Goal: Transaction & Acquisition: Purchase product/service

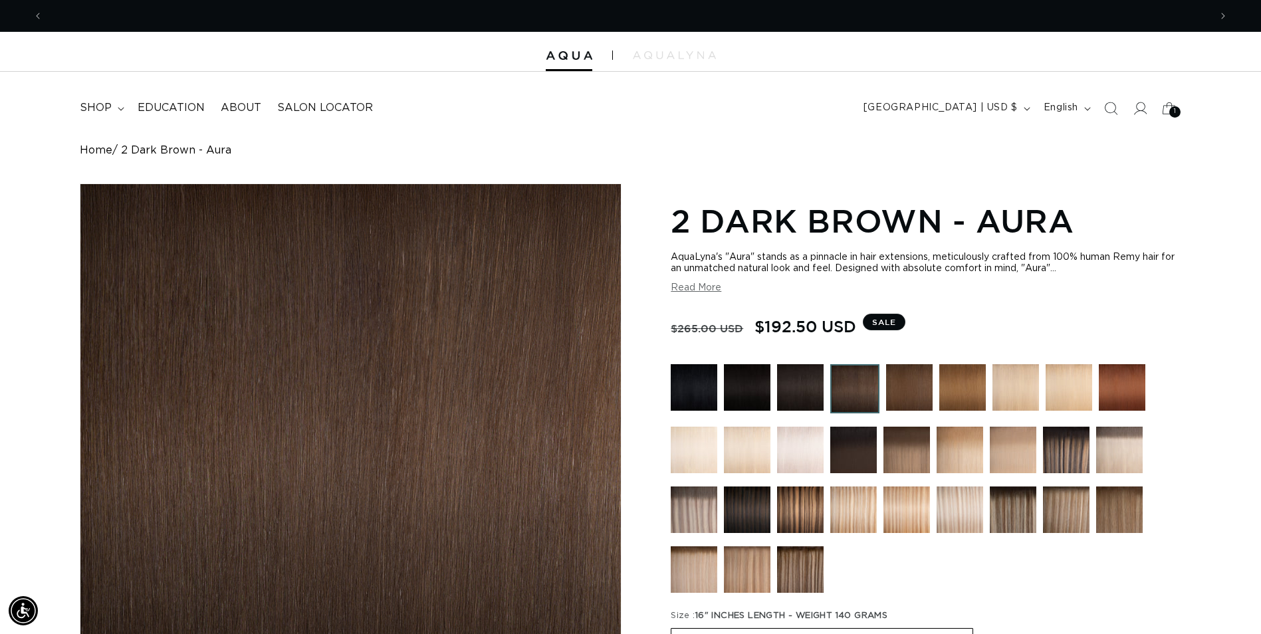
scroll to position [0, 1166]
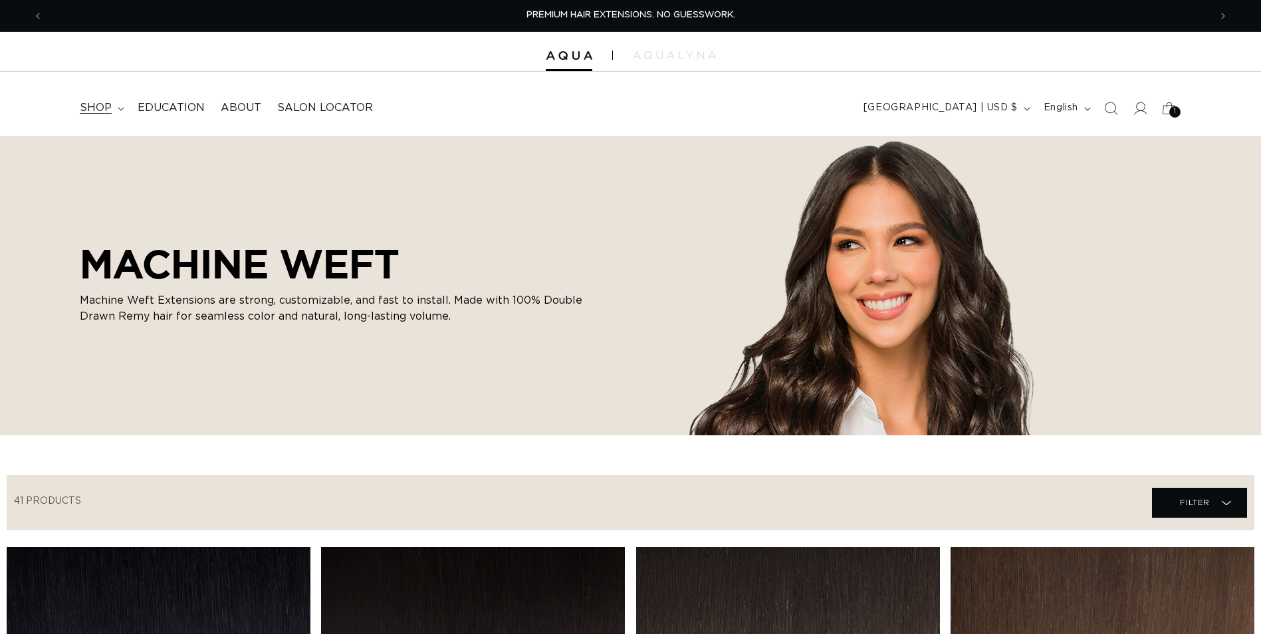
click at [122, 108] on icon at bounding box center [121, 108] width 6 height 3
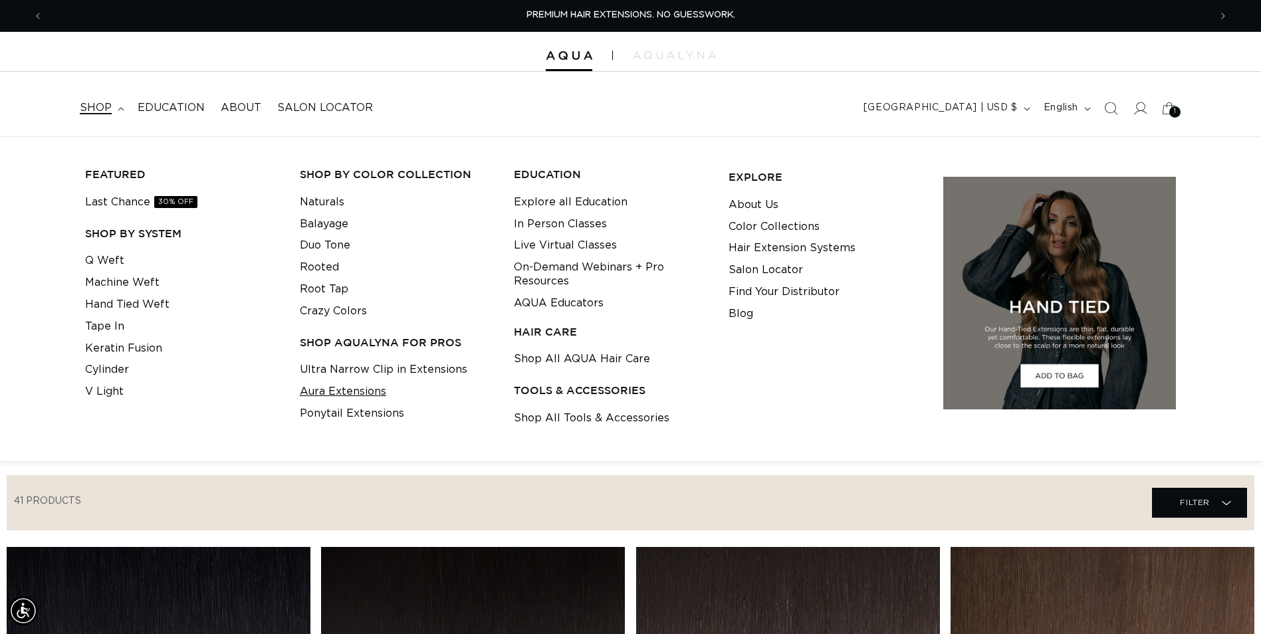
click at [318, 392] on link "Aura Extensions" at bounding box center [343, 392] width 86 height 22
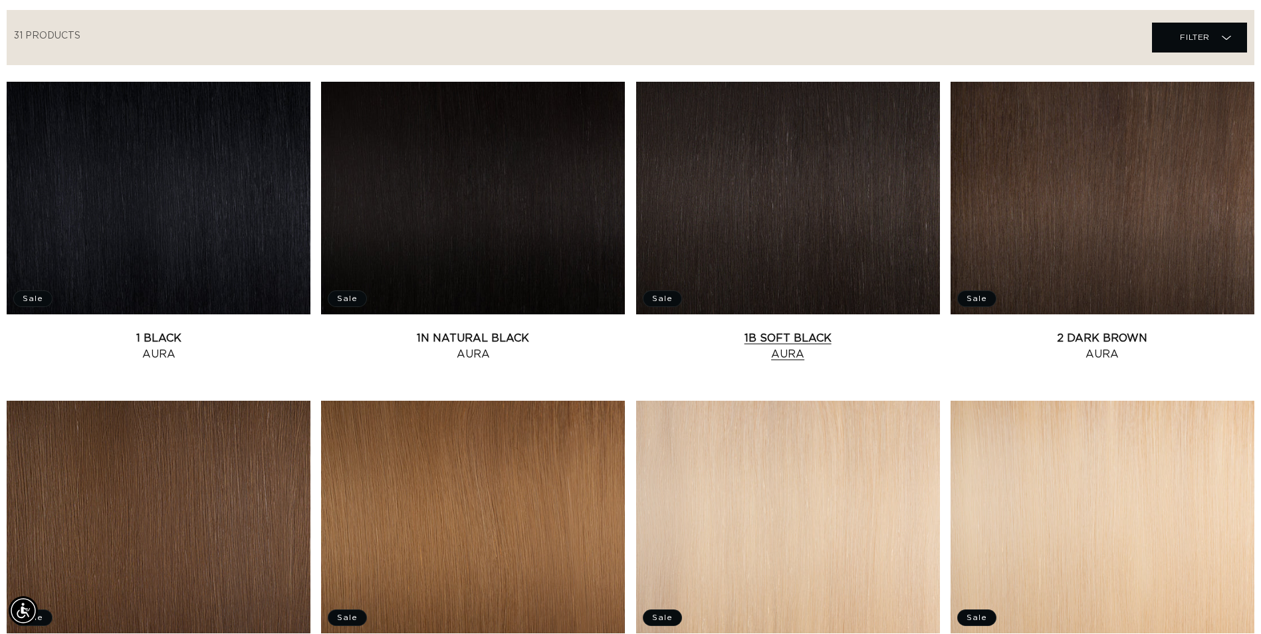
scroll to position [0, 2332]
click at [1080, 330] on link "2 Dark Brown Aura" at bounding box center [1102, 346] width 304 height 32
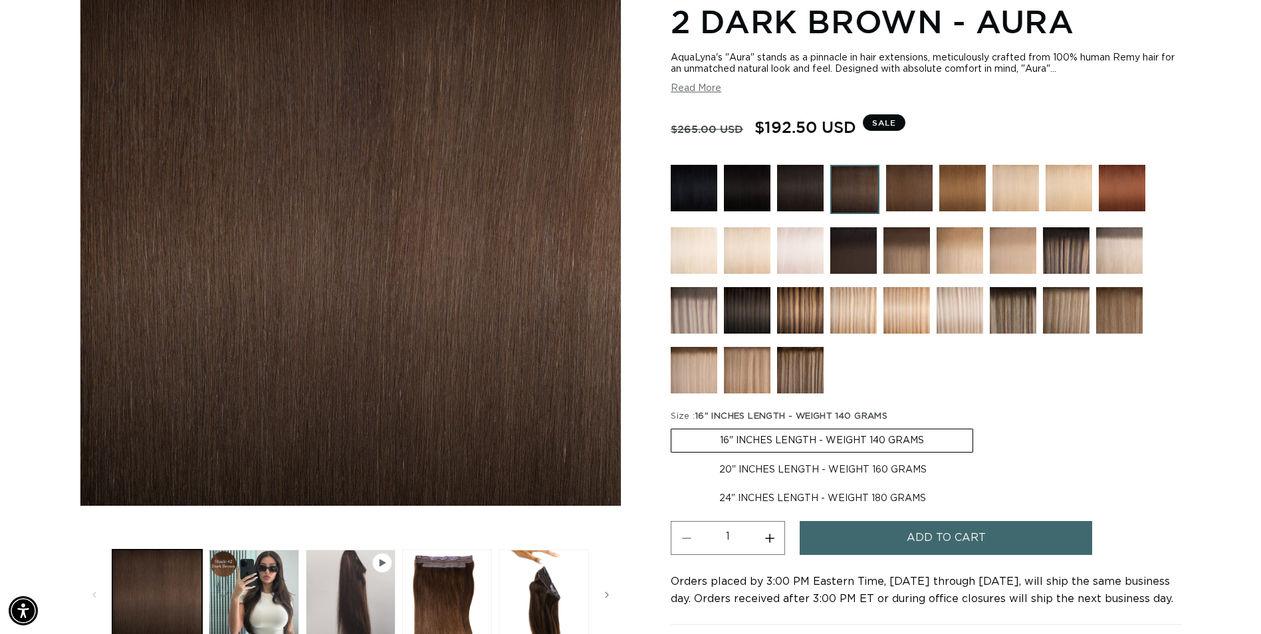
scroll to position [0, 1166]
drag, startPoint x: 864, startPoint y: 192, endPoint x: 904, endPoint y: 530, distance: 340.6
click at [864, 192] on img at bounding box center [854, 189] width 49 height 49
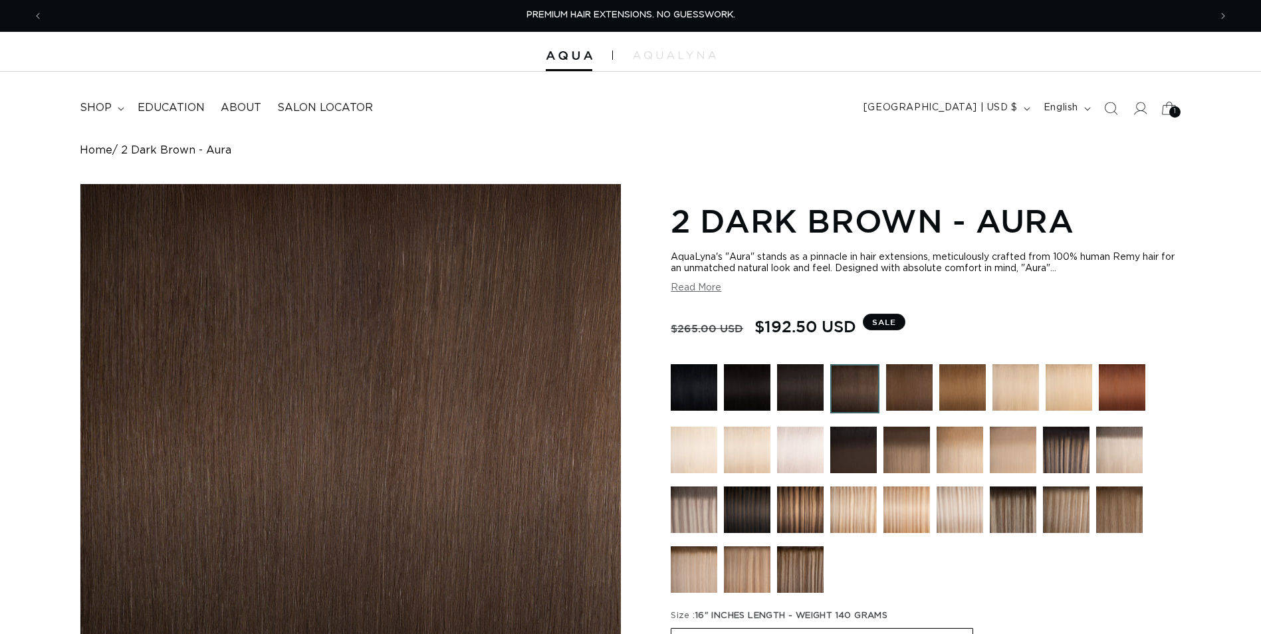
click at [1169, 106] on icon at bounding box center [1168, 107] width 31 height 31
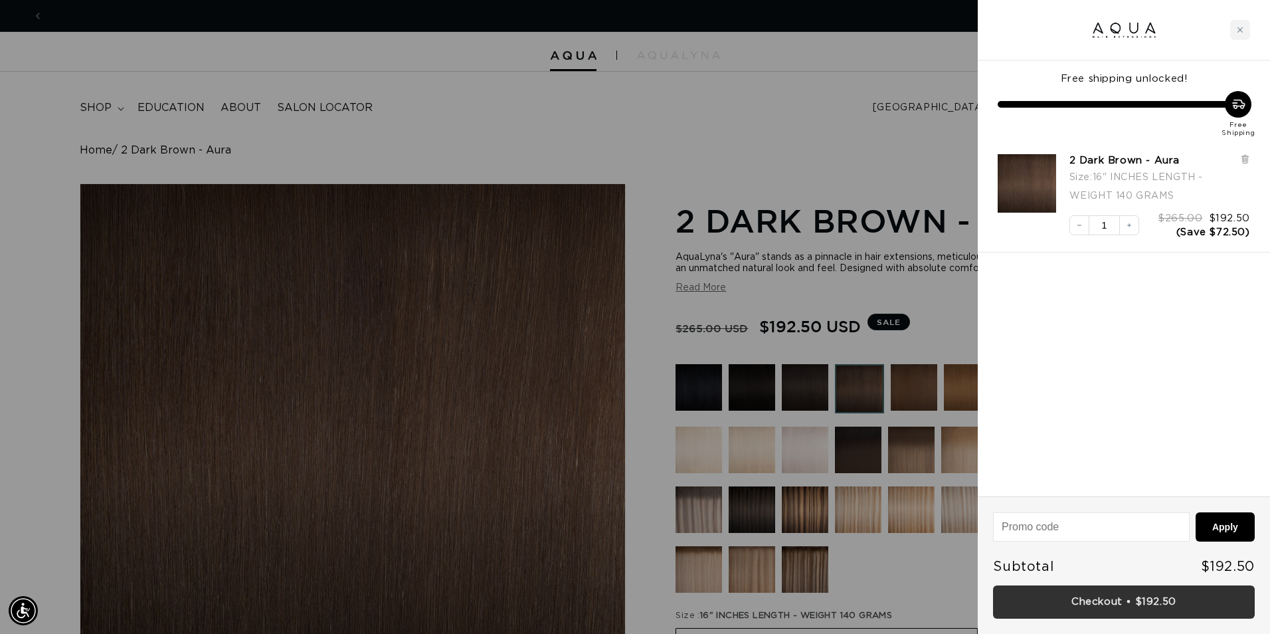
scroll to position [0, 2352]
click at [1148, 608] on link "Checkout • $192.50" at bounding box center [1124, 602] width 262 height 34
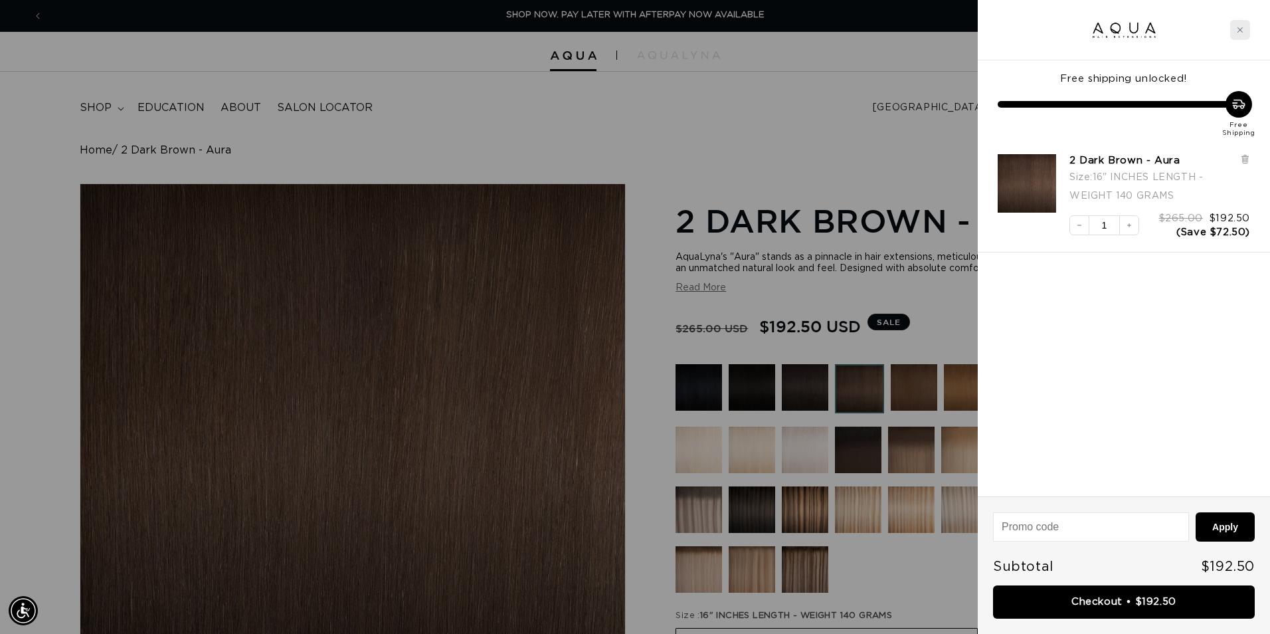
click at [1245, 25] on div "Close cart" at bounding box center [1241, 30] width 20 height 20
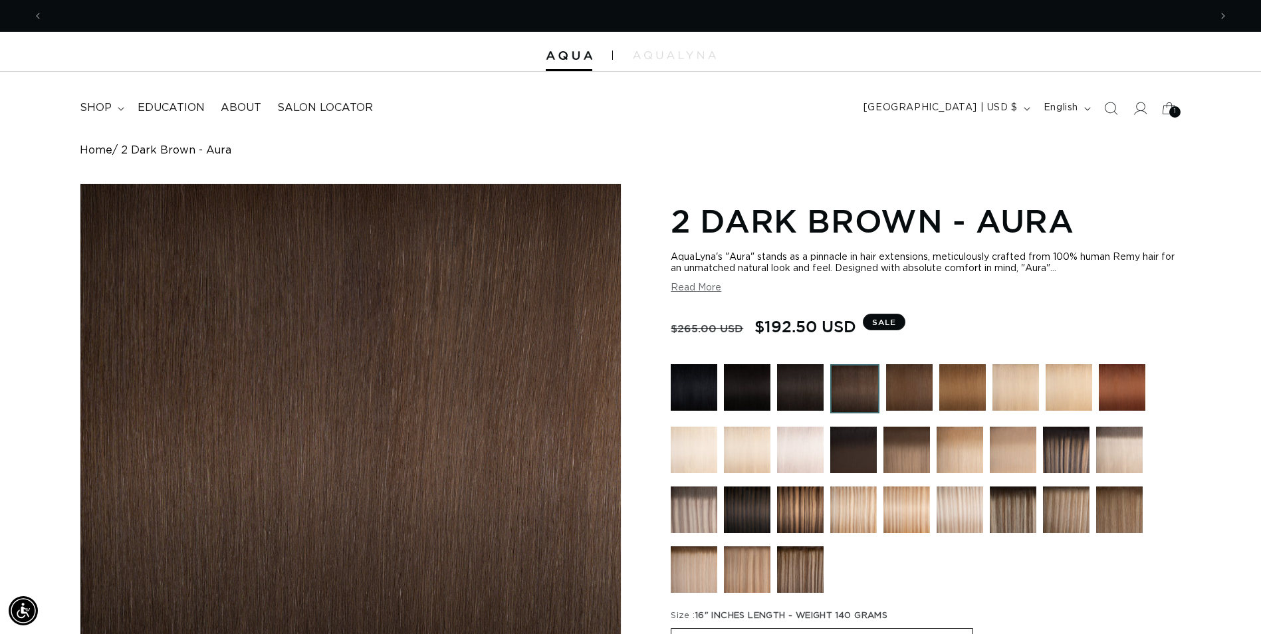
scroll to position [0, 2332]
